Goal: Transaction & Acquisition: Purchase product/service

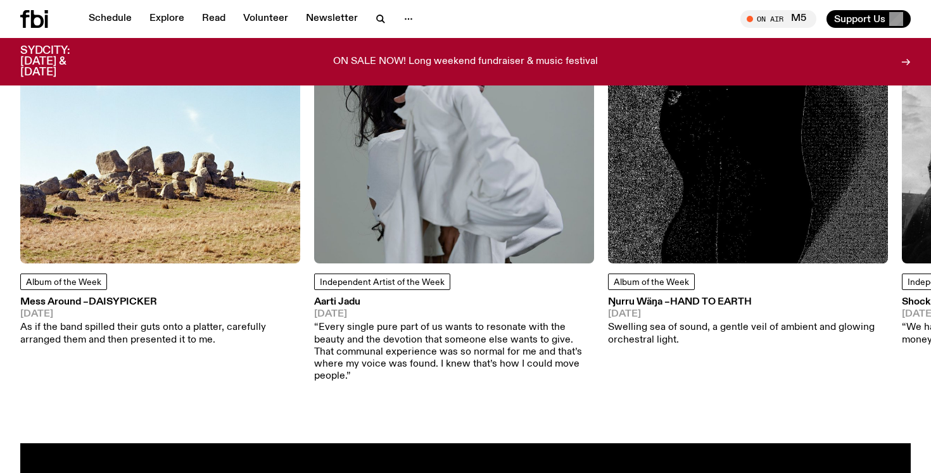
scroll to position [1714, 0]
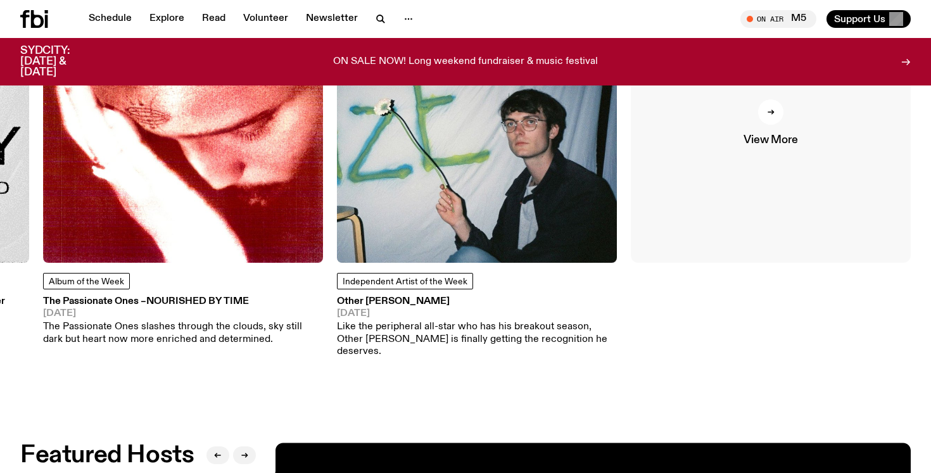
click at [770, 120] on div at bounding box center [770, 111] width 25 height 25
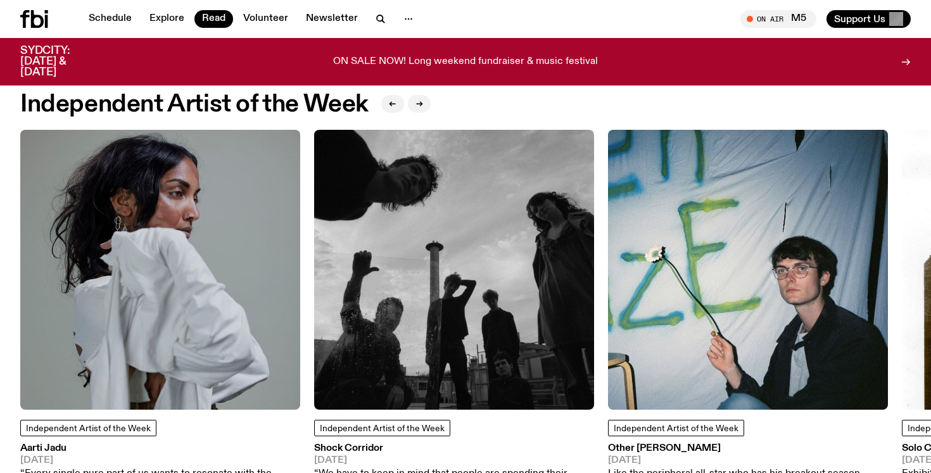
scroll to position [1031, 0]
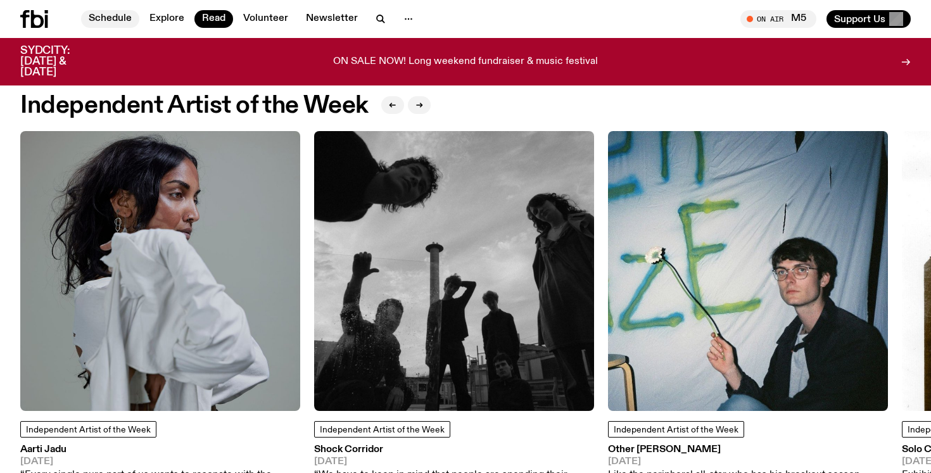
click at [96, 19] on link "Schedule" at bounding box center [110, 19] width 58 height 18
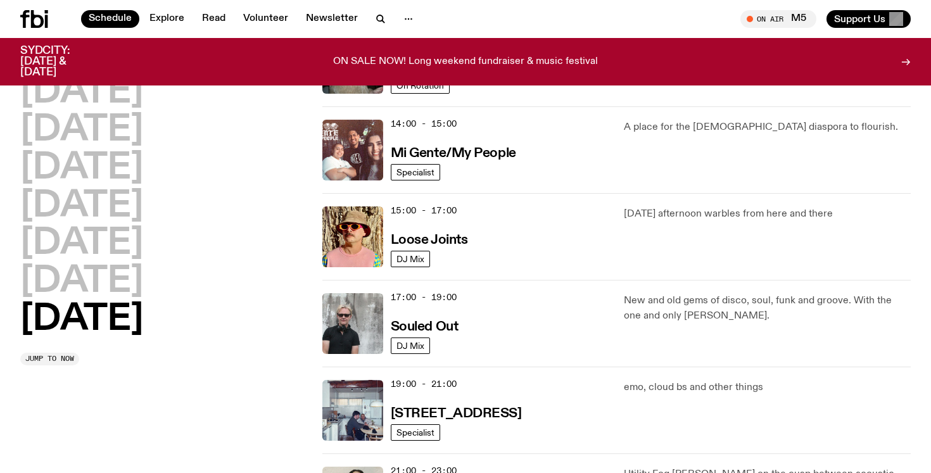
scroll to position [613, 0]
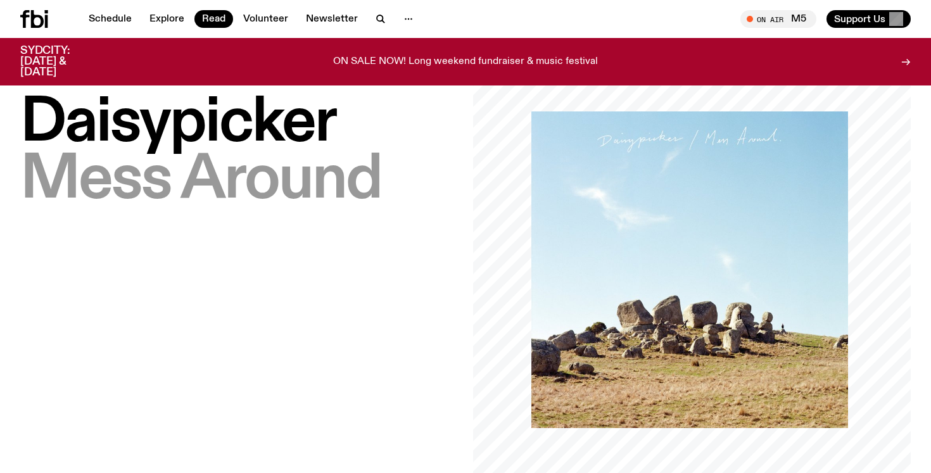
scroll to position [56, 0]
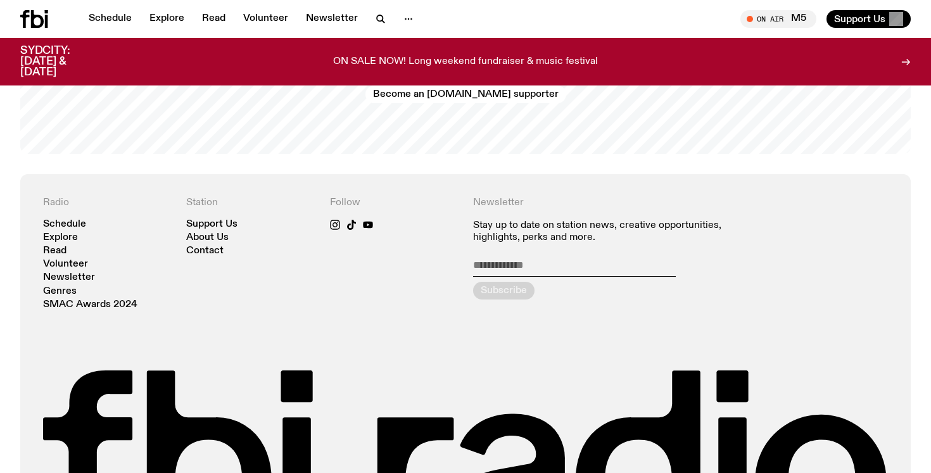
scroll to position [2635, 0]
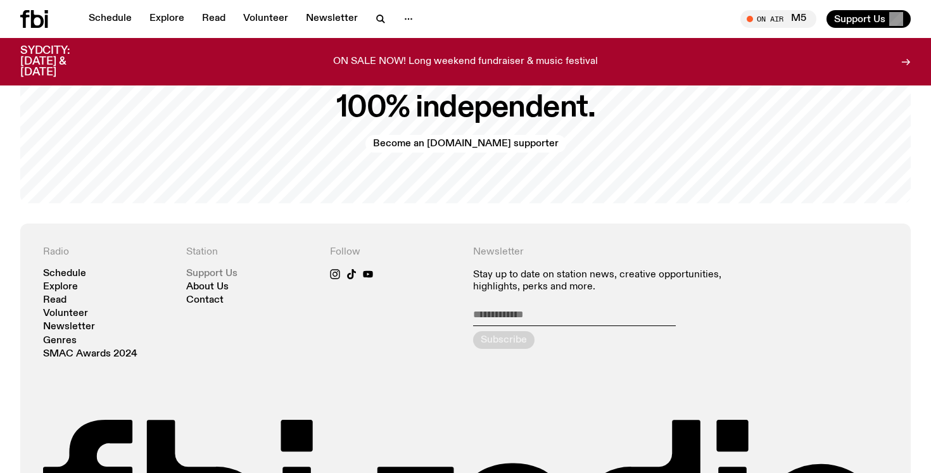
click at [227, 269] on link "Support Us" at bounding box center [211, 273] width 51 height 9
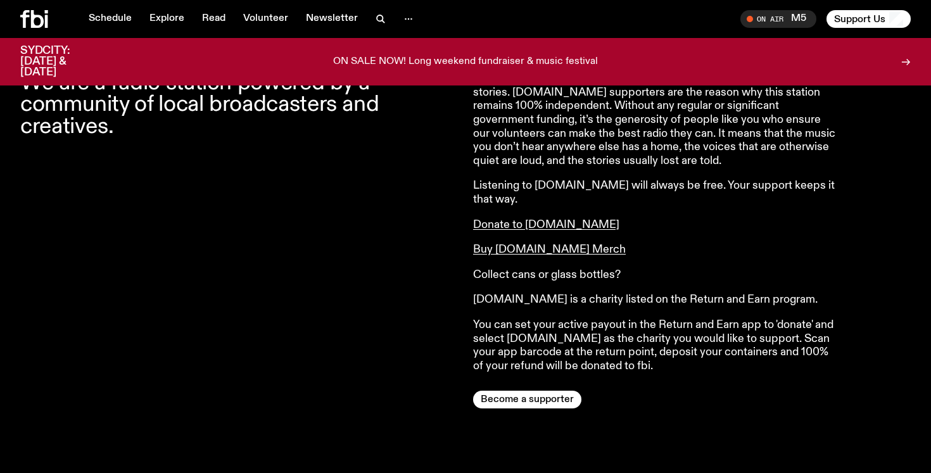
scroll to position [545, 0]
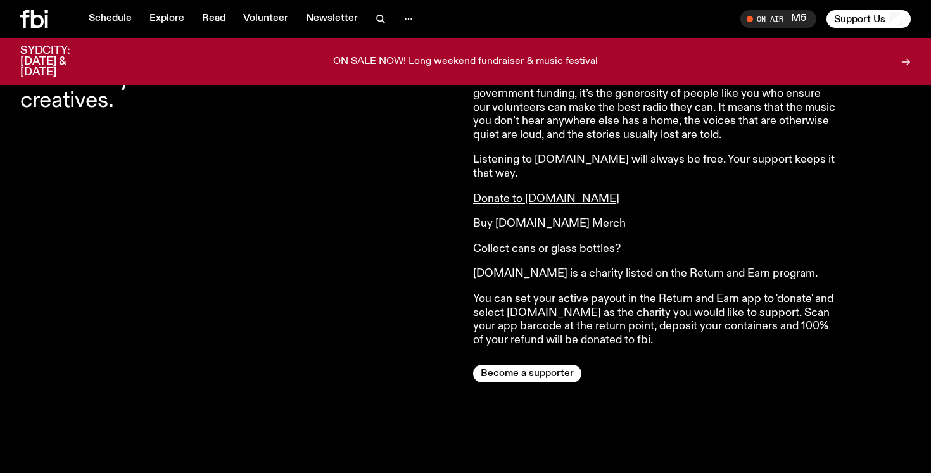
click at [553, 218] on link "Buy [DOMAIN_NAME] Merch" at bounding box center [549, 223] width 153 height 11
